Goal: Information Seeking & Learning: Learn about a topic

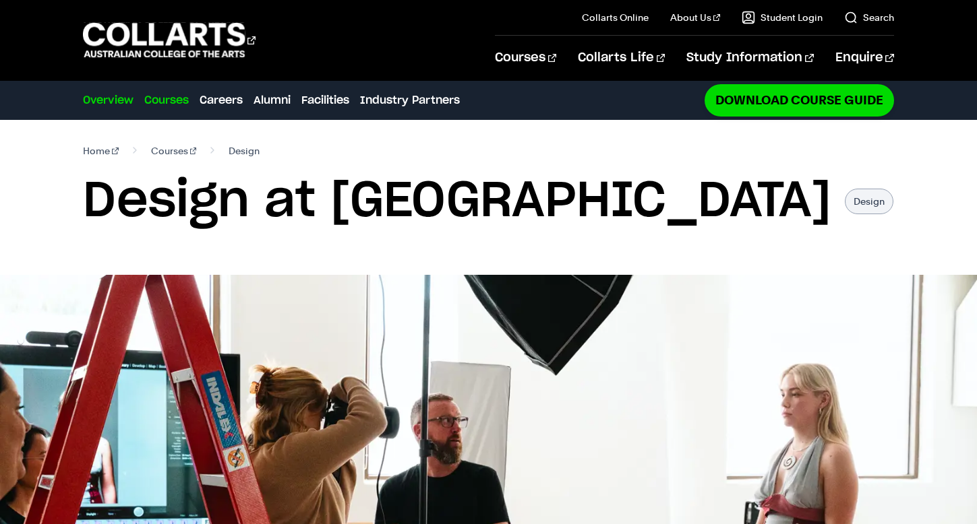
click at [184, 102] on link "Courses" at bounding box center [166, 100] width 44 height 16
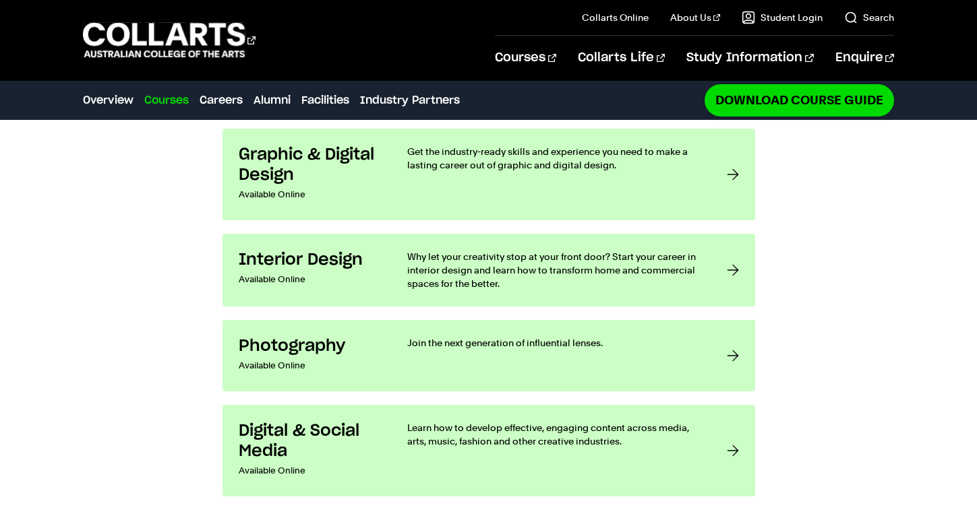
scroll to position [1008, 0]
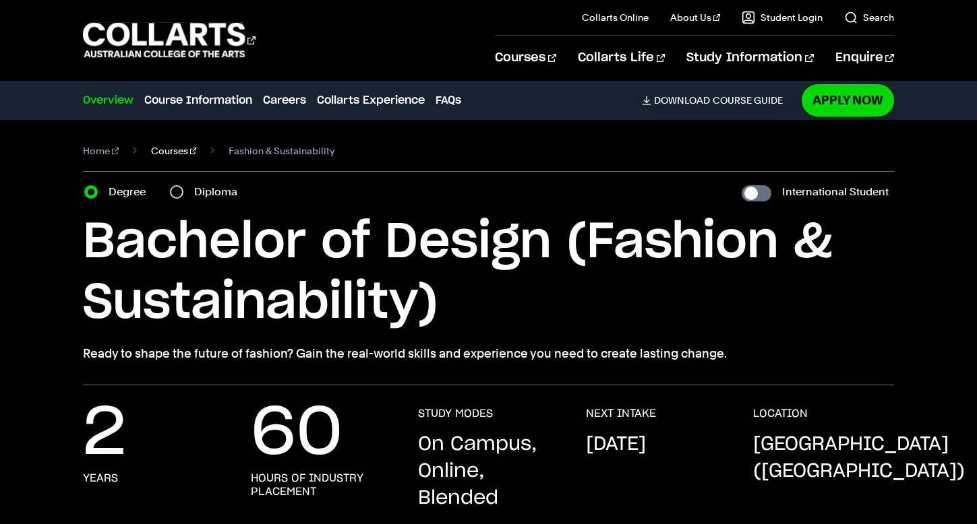
click at [166, 148] on link "Courses" at bounding box center [174, 151] width 46 height 19
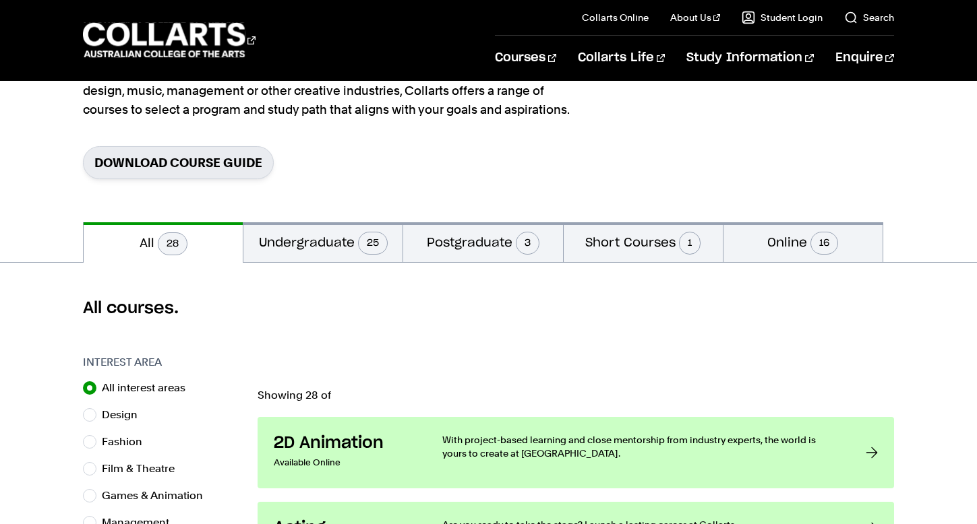
scroll to position [163, 0]
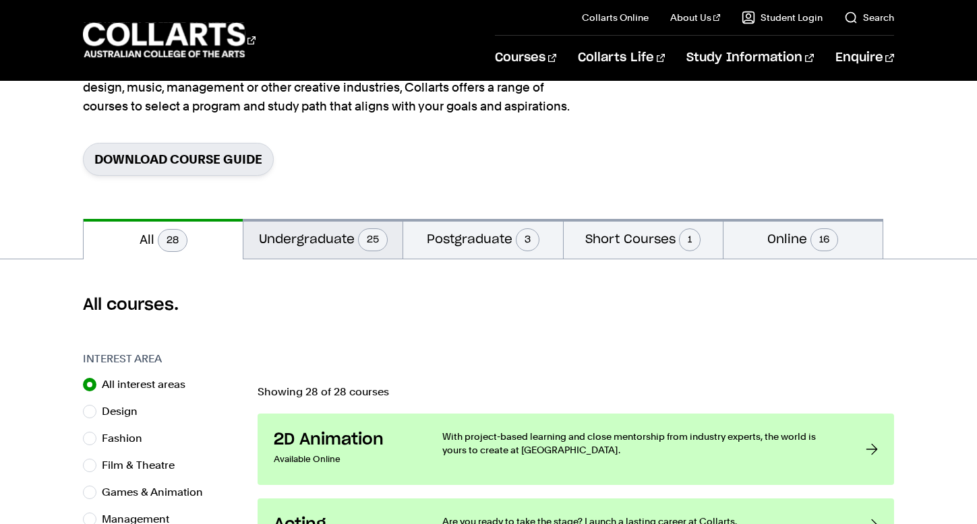
click at [322, 235] on button "Undergraduate 25" at bounding box center [322, 239] width 159 height 40
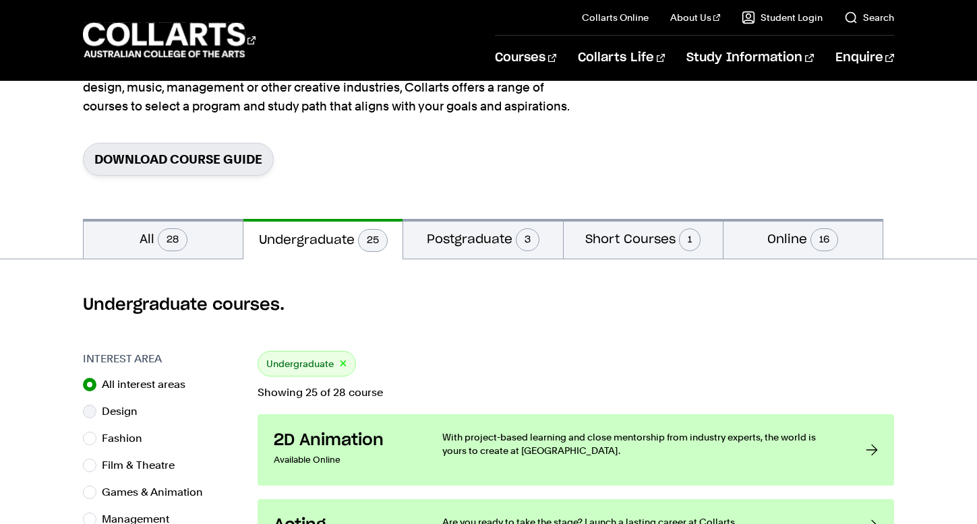
click at [88, 413] on input "Design" at bounding box center [89, 411] width 13 height 13
radio input "true"
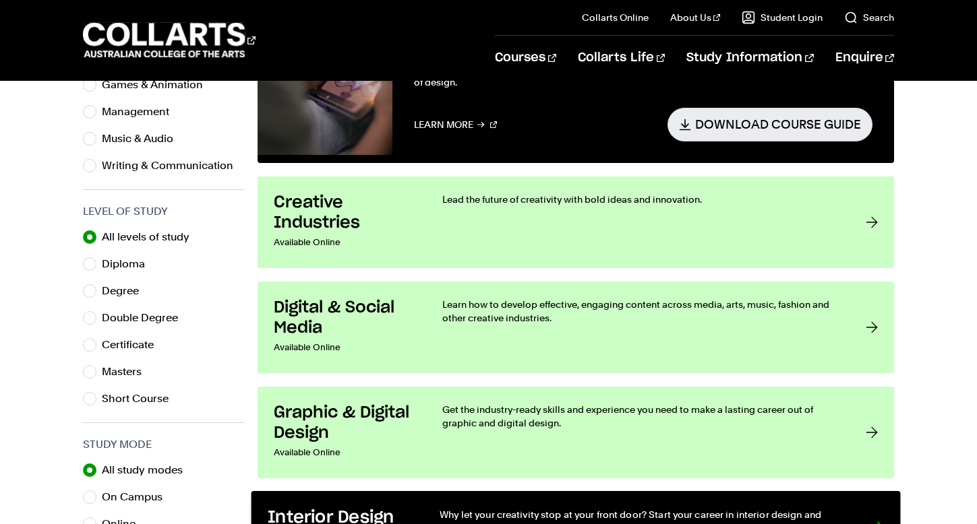
scroll to position [566, 0]
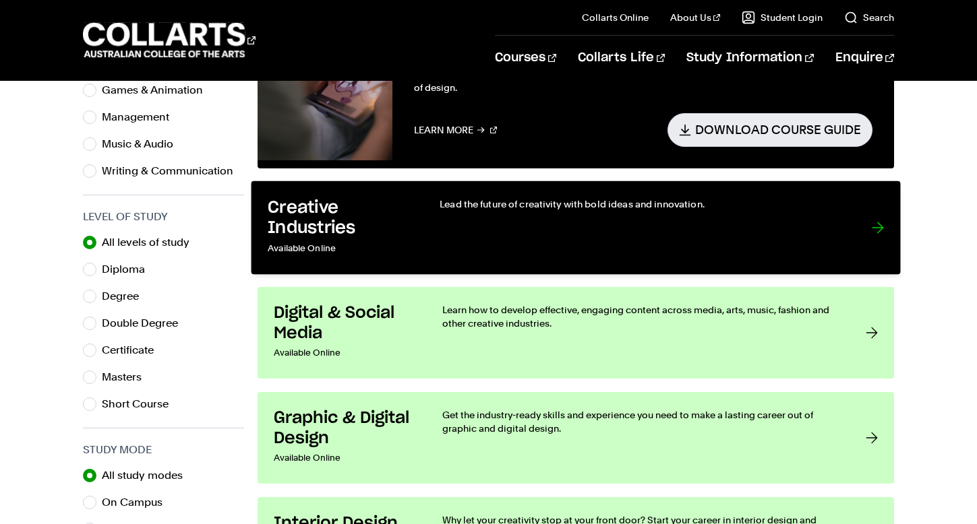
click at [379, 263] on link "Creative Industries Available Online Lead the future of creativity with bold id…" at bounding box center [575, 228] width 649 height 94
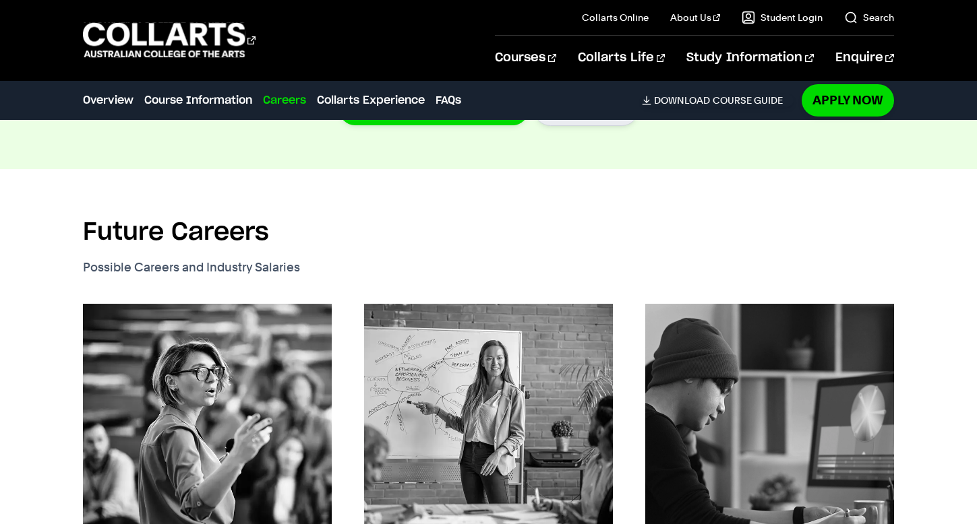
scroll to position [1324, 0]
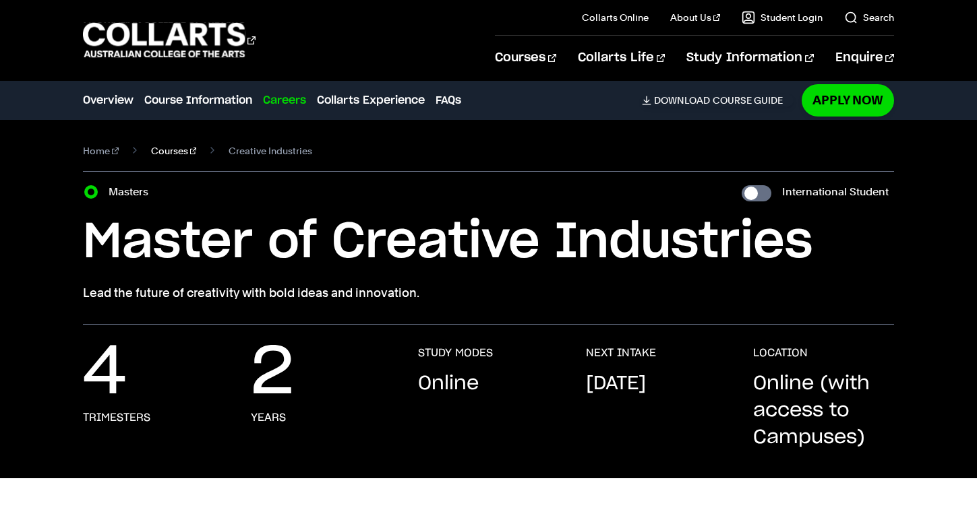
click at [166, 151] on link "Courses" at bounding box center [174, 151] width 46 height 19
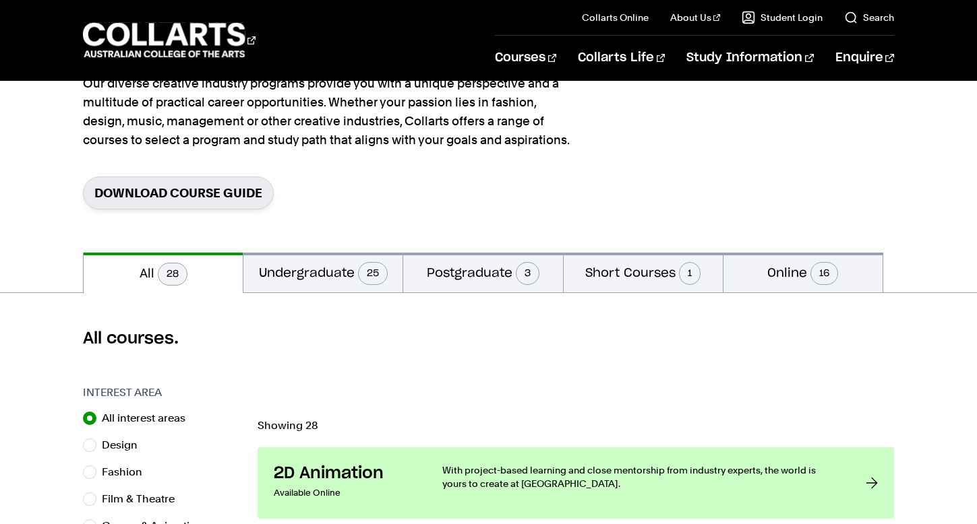
scroll to position [133, 0]
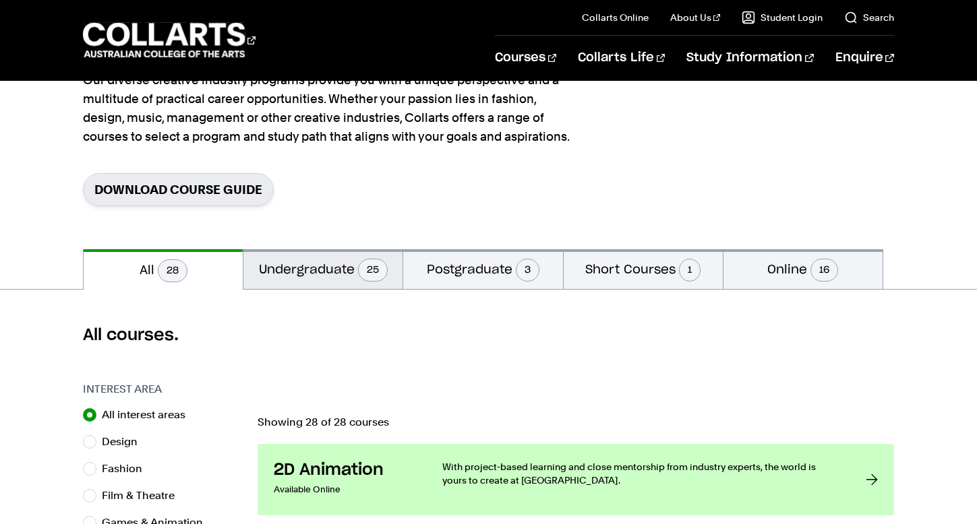
click at [314, 266] on button "Undergraduate 25" at bounding box center [322, 269] width 159 height 40
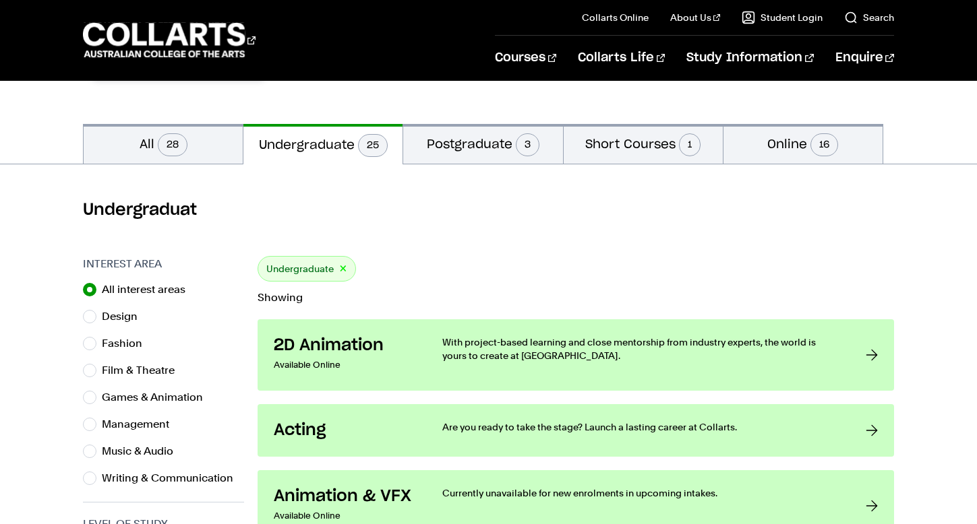
scroll to position [260, 0]
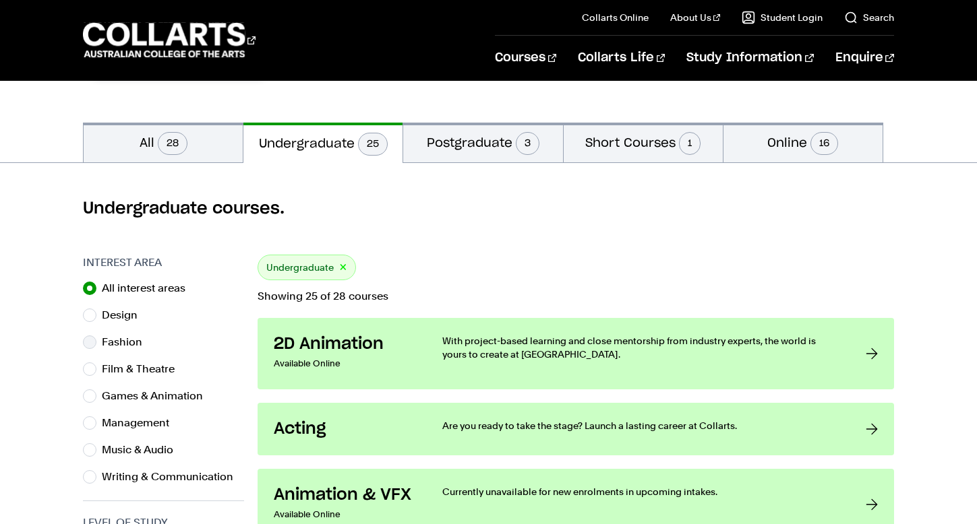
click at [92, 339] on input "Fashion" at bounding box center [89, 342] width 13 height 13
radio input "true"
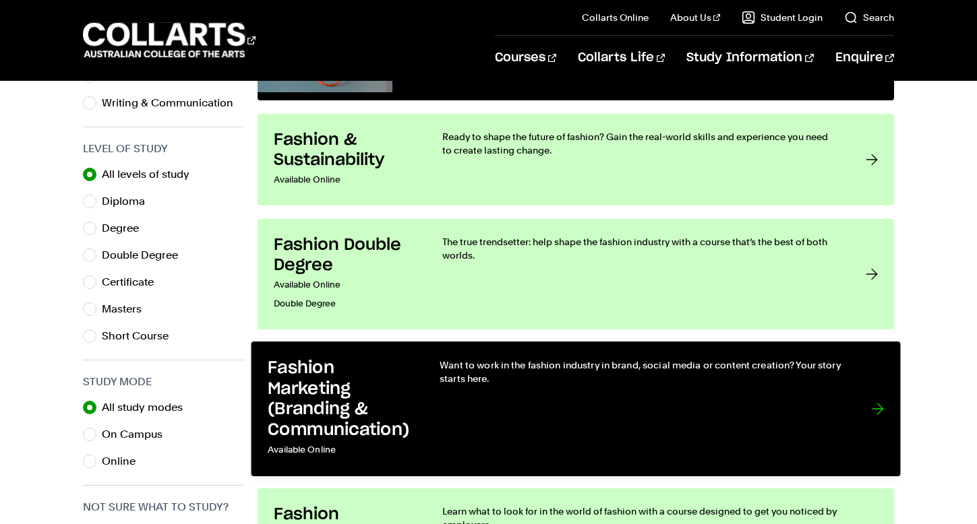
scroll to position [639, 0]
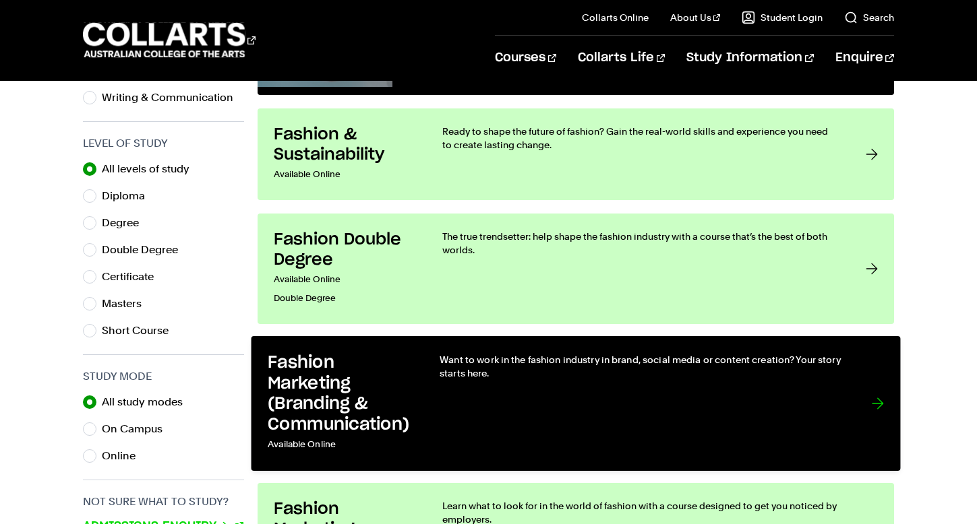
click at [338, 415] on h3 "Fashion Marketing (Branding & Communication)" at bounding box center [340, 394] width 144 height 82
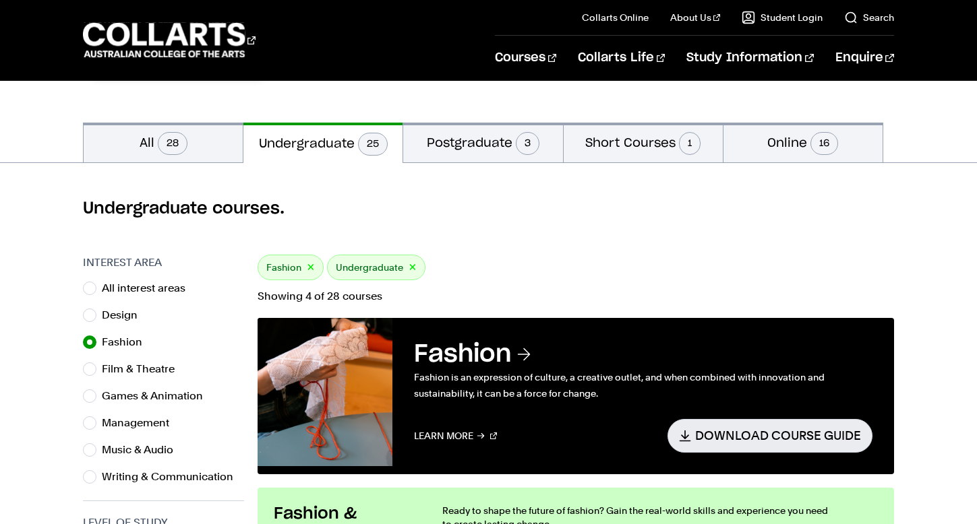
scroll to position [133, 0]
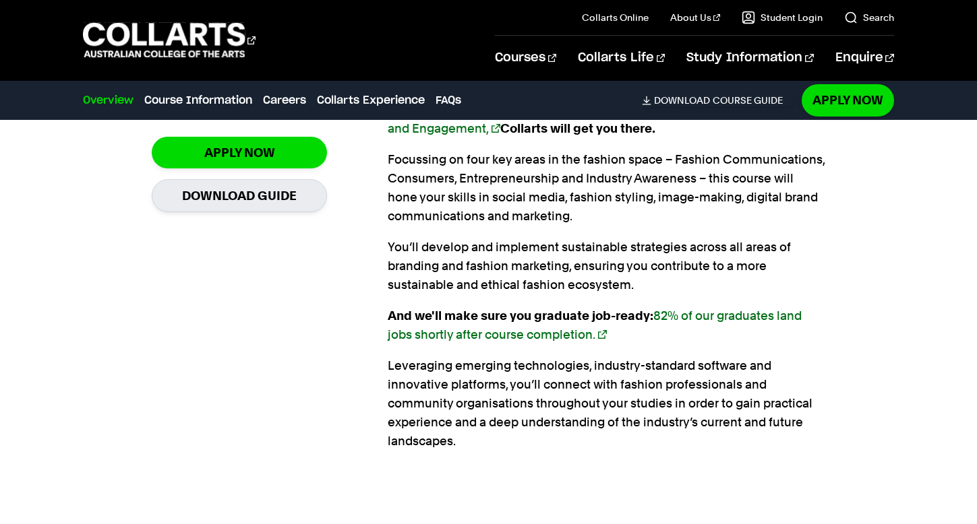
scroll to position [1028, 0]
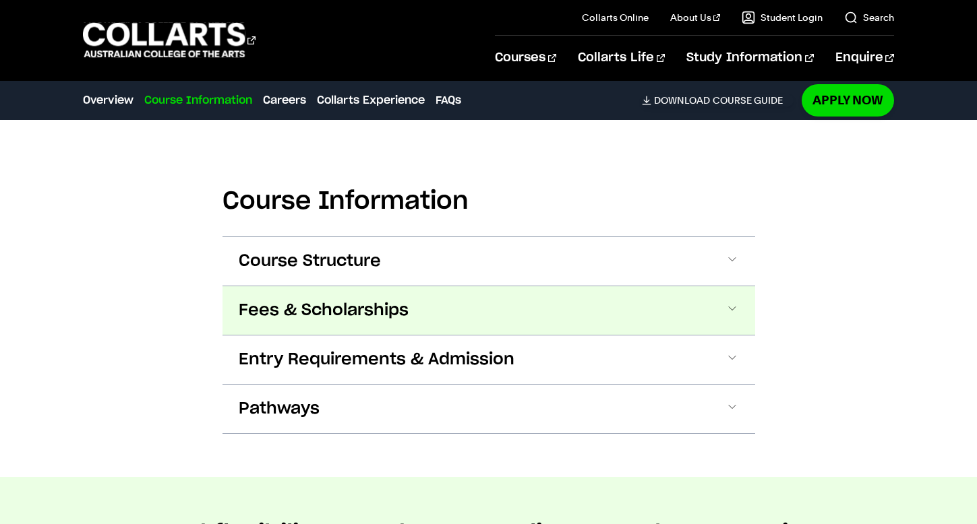
click at [421, 315] on button "Fees & Scholarships" at bounding box center [488, 310] width 533 height 49
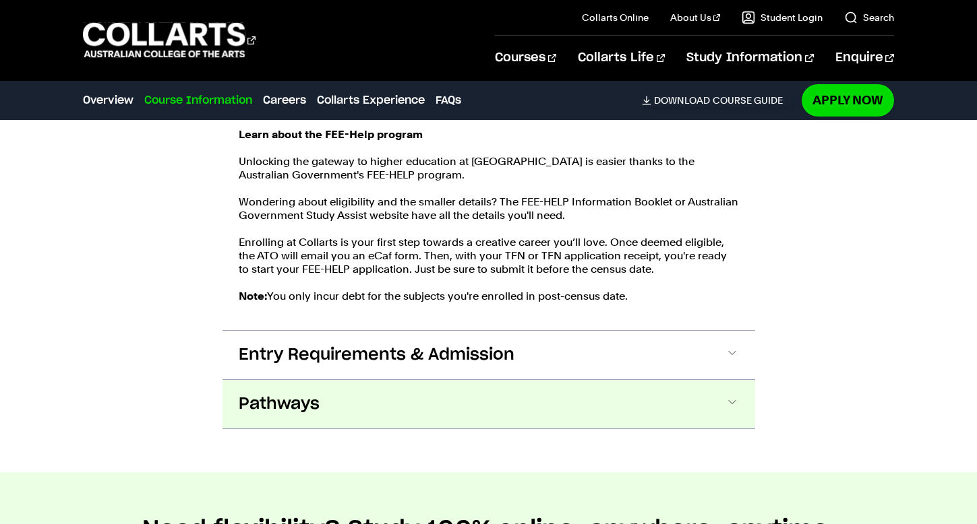
scroll to position [1734, 0]
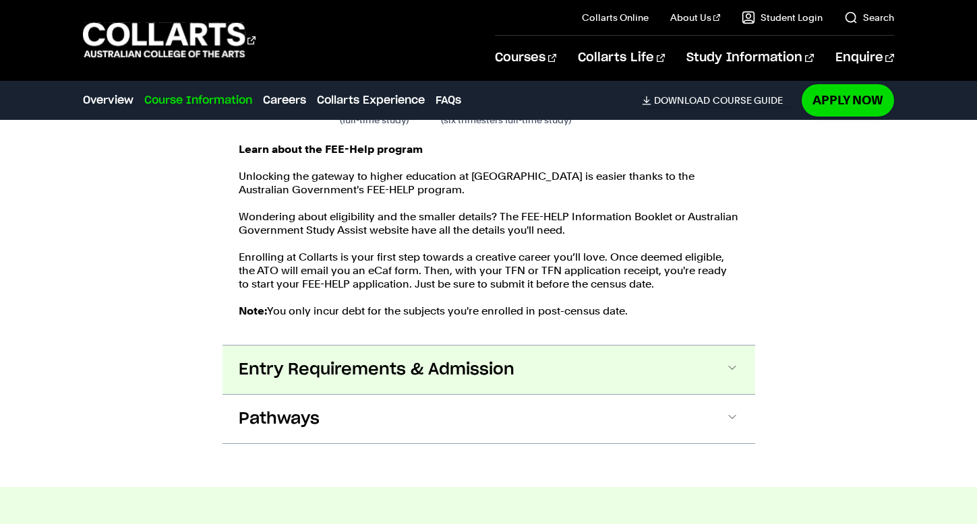
click at [380, 376] on span "Entry Requirements & Admission" at bounding box center [377, 370] width 276 height 22
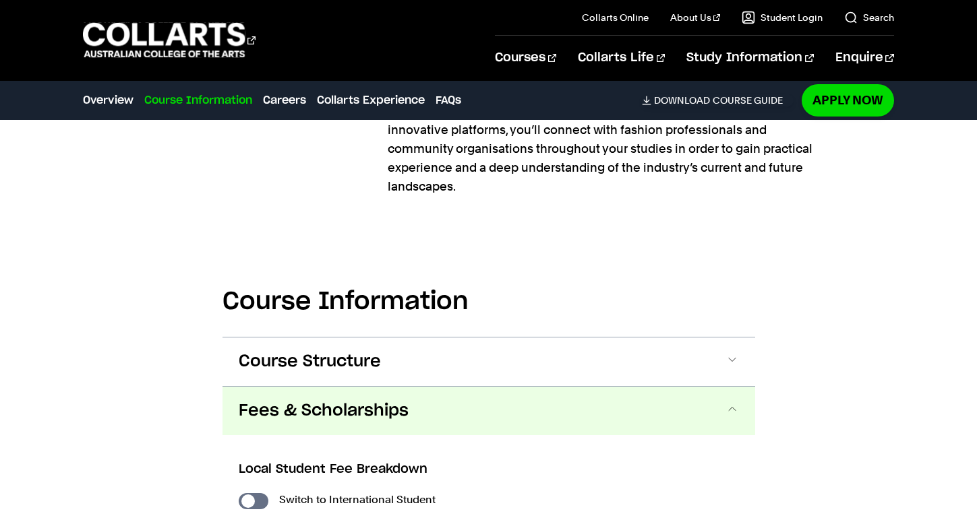
scroll to position [1288, 1]
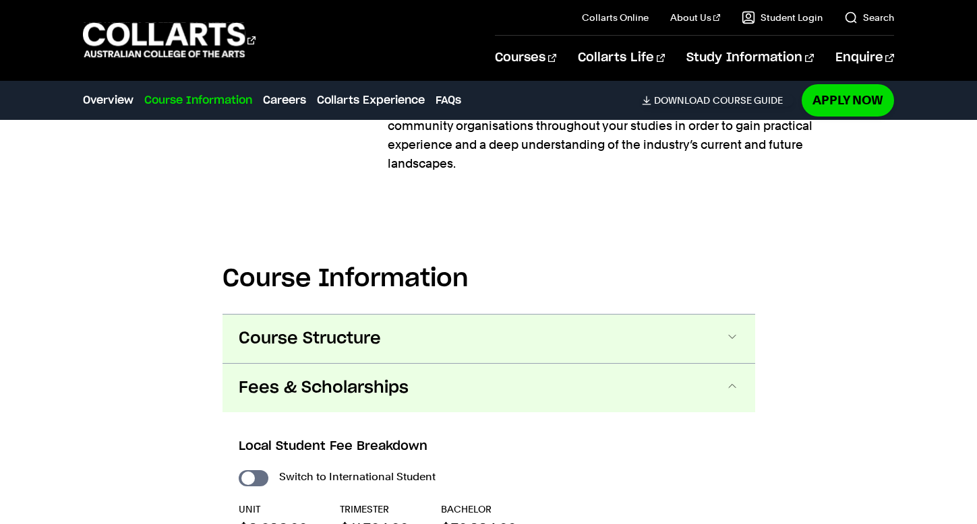
click at [367, 355] on button "Course Structure" at bounding box center [488, 339] width 533 height 49
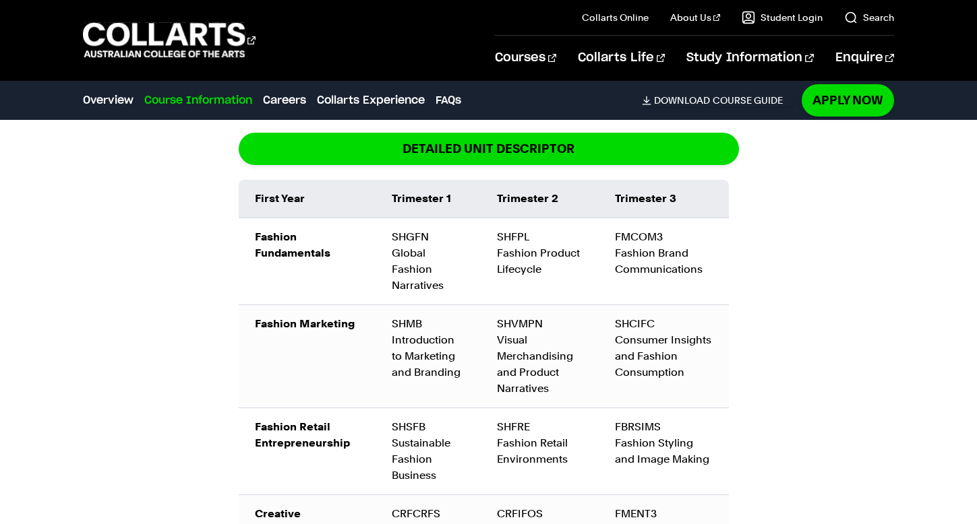
scroll to position [1645, 0]
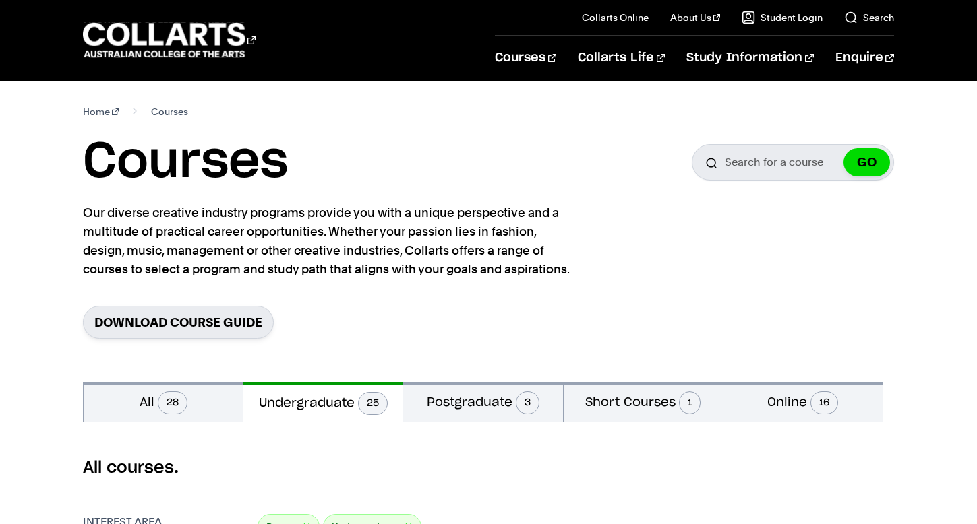
scroll to position [163, 0]
